Goal: Transaction & Acquisition: Download file/media

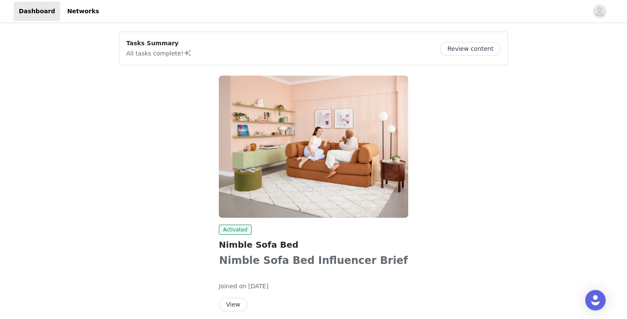
scroll to position [35, 0]
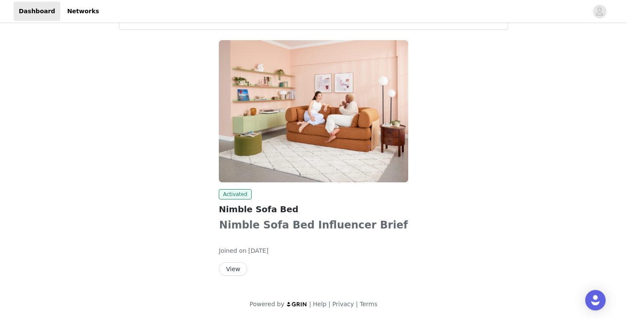
click at [235, 268] on button "View" at bounding box center [233, 269] width 29 height 14
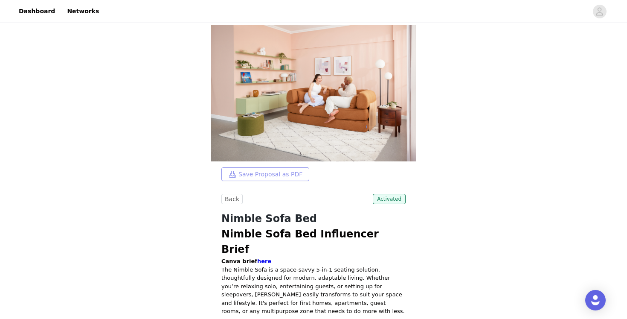
click at [269, 177] on button "Save Proposal as PDF" at bounding box center [265, 174] width 88 height 14
